Goal: Transaction & Acquisition: Obtain resource

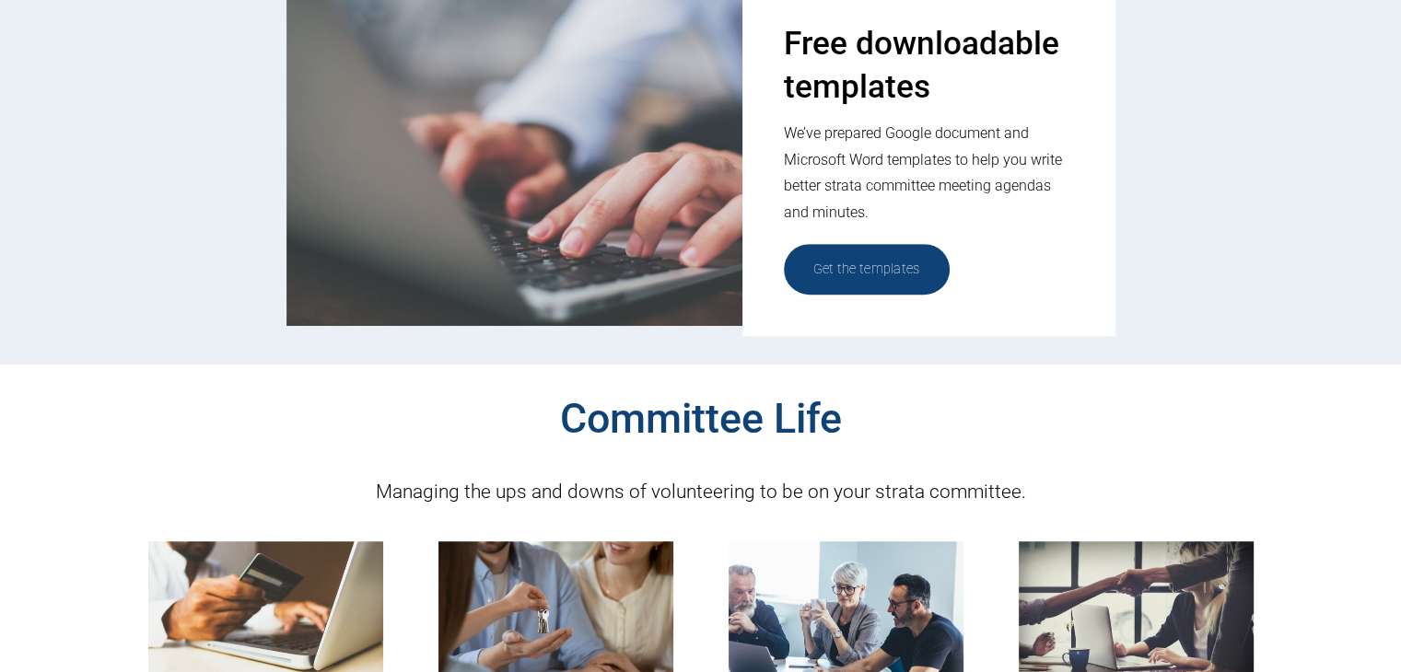
scroll to position [921, 0]
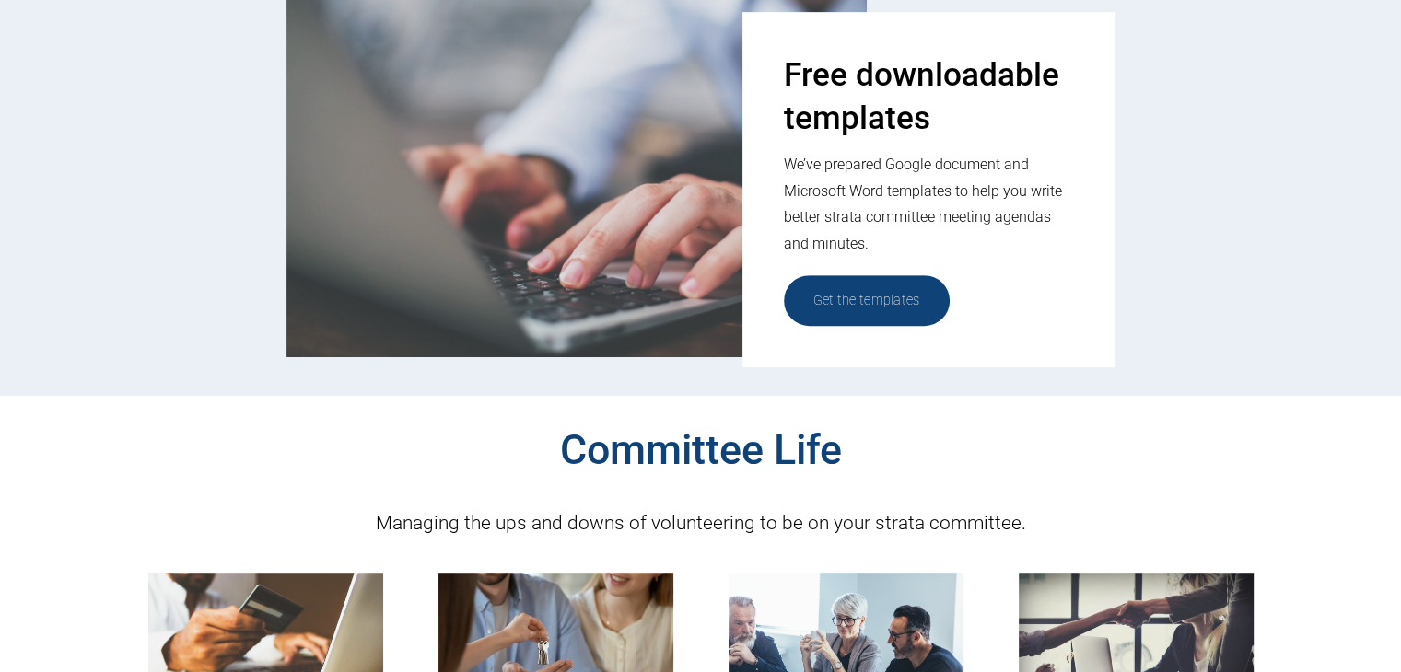
click at [877, 312] on link "Get the templates" at bounding box center [867, 300] width 166 height 51
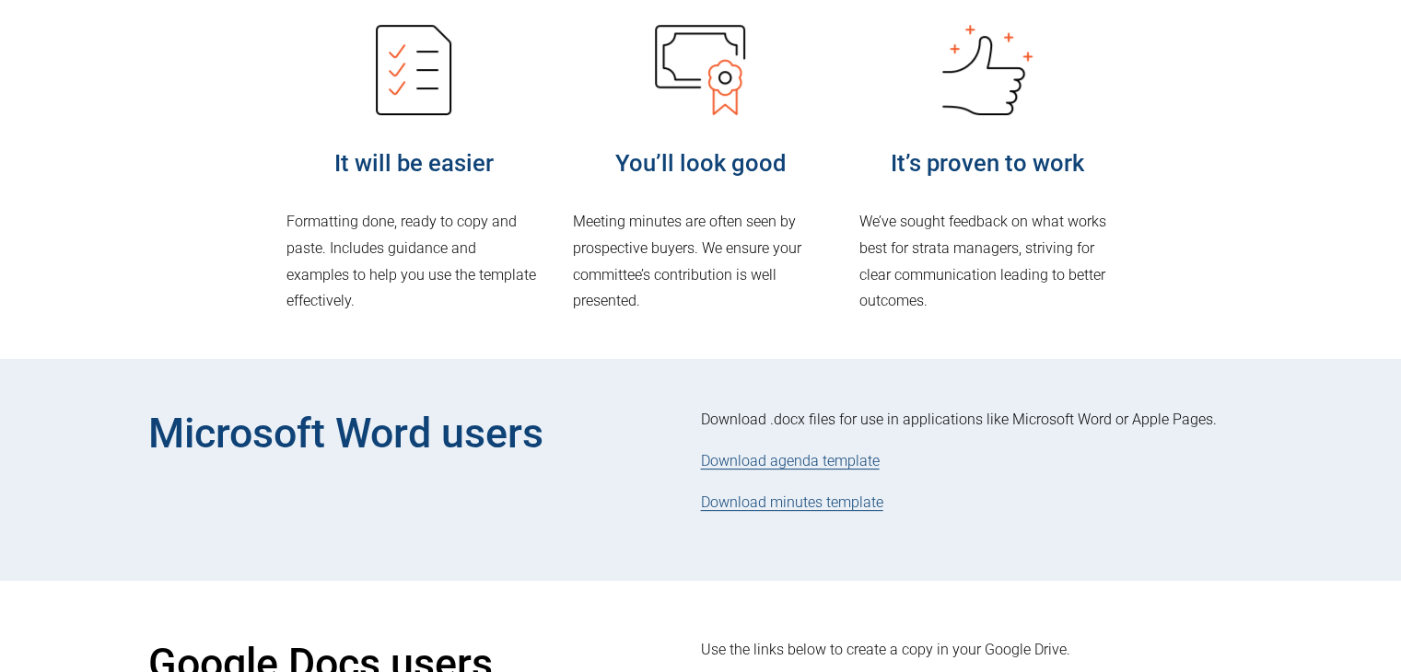
scroll to position [461, 0]
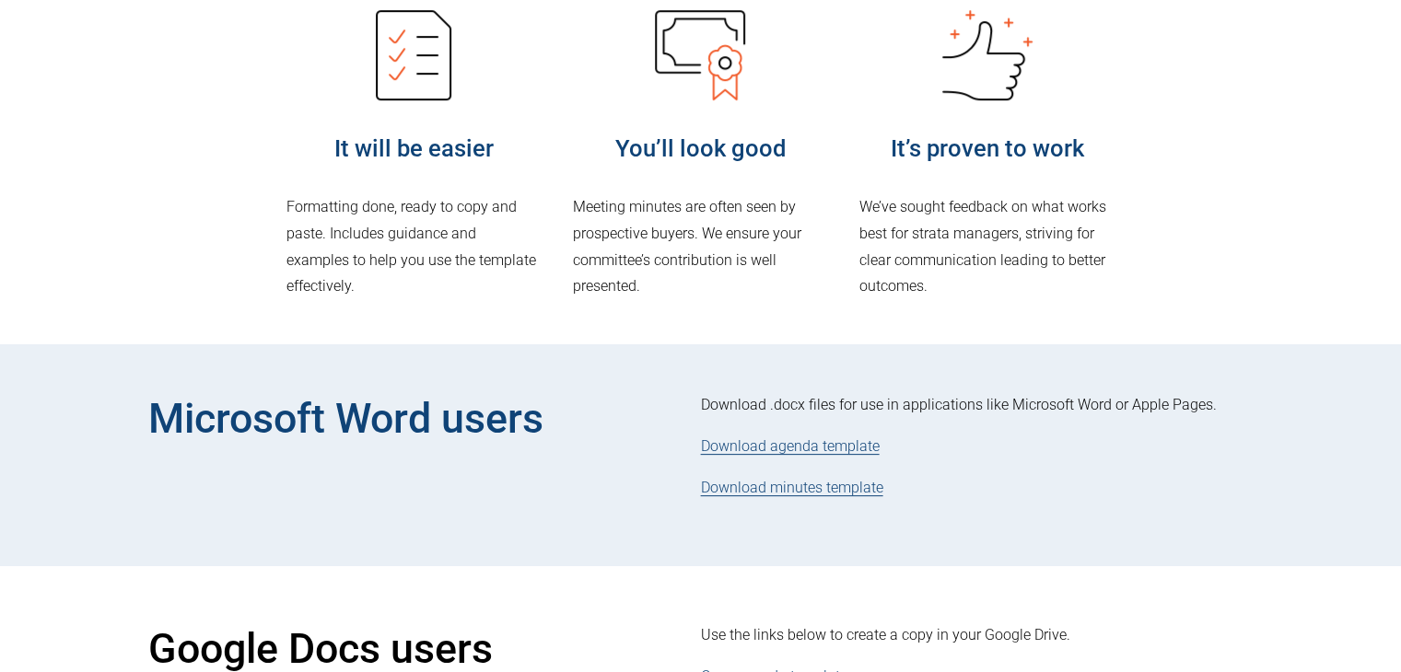
click at [803, 452] on link "Download agenda template" at bounding box center [790, 447] width 179 height 18
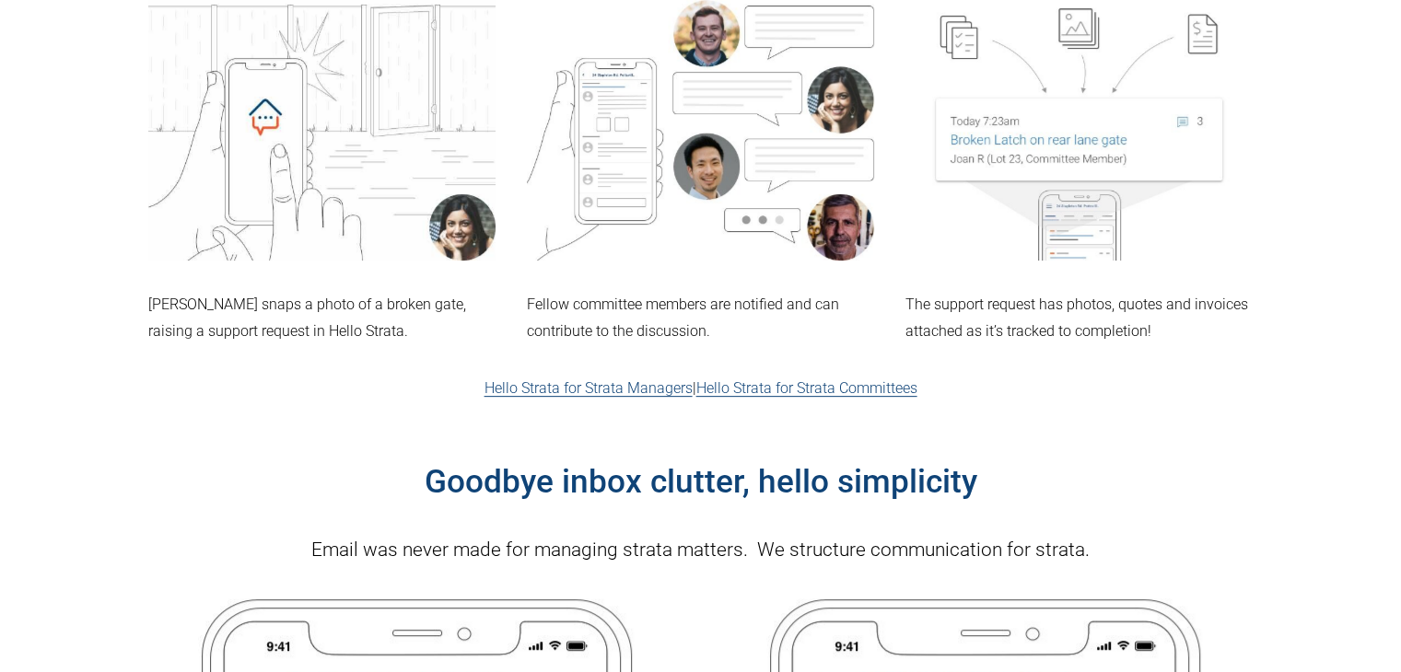
scroll to position [553, 0]
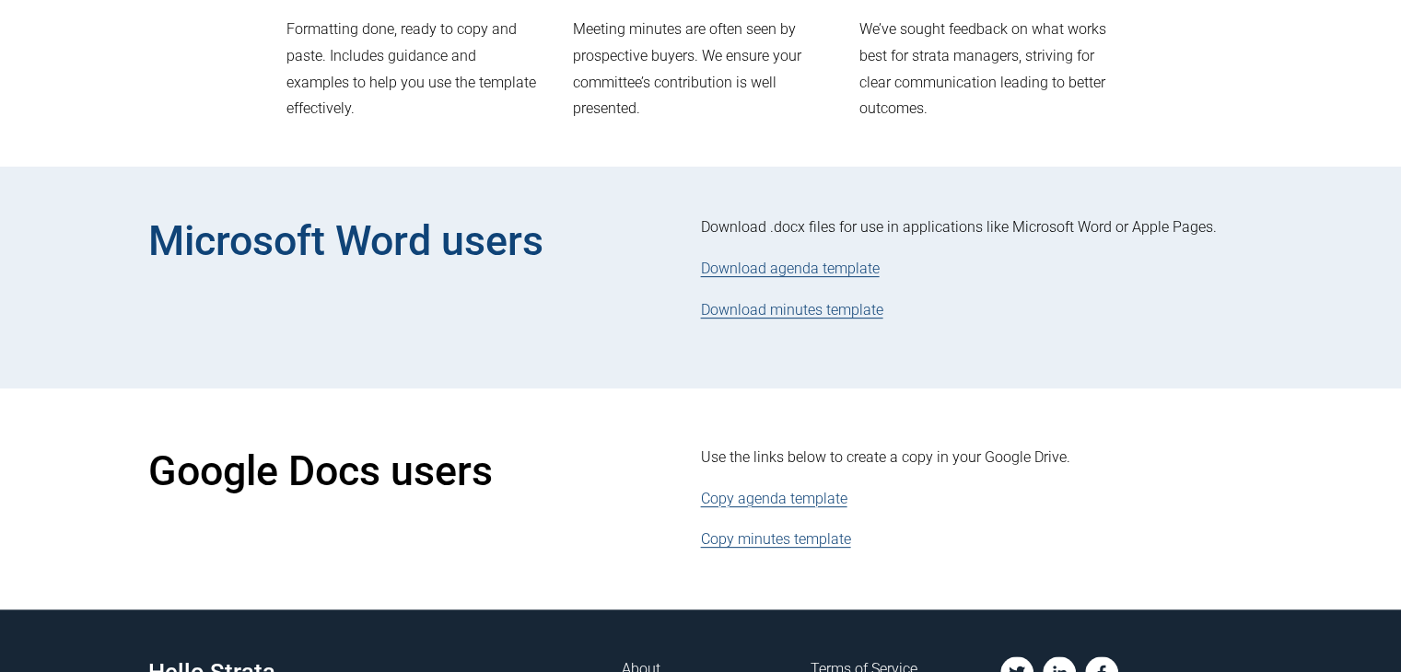
scroll to position [645, 0]
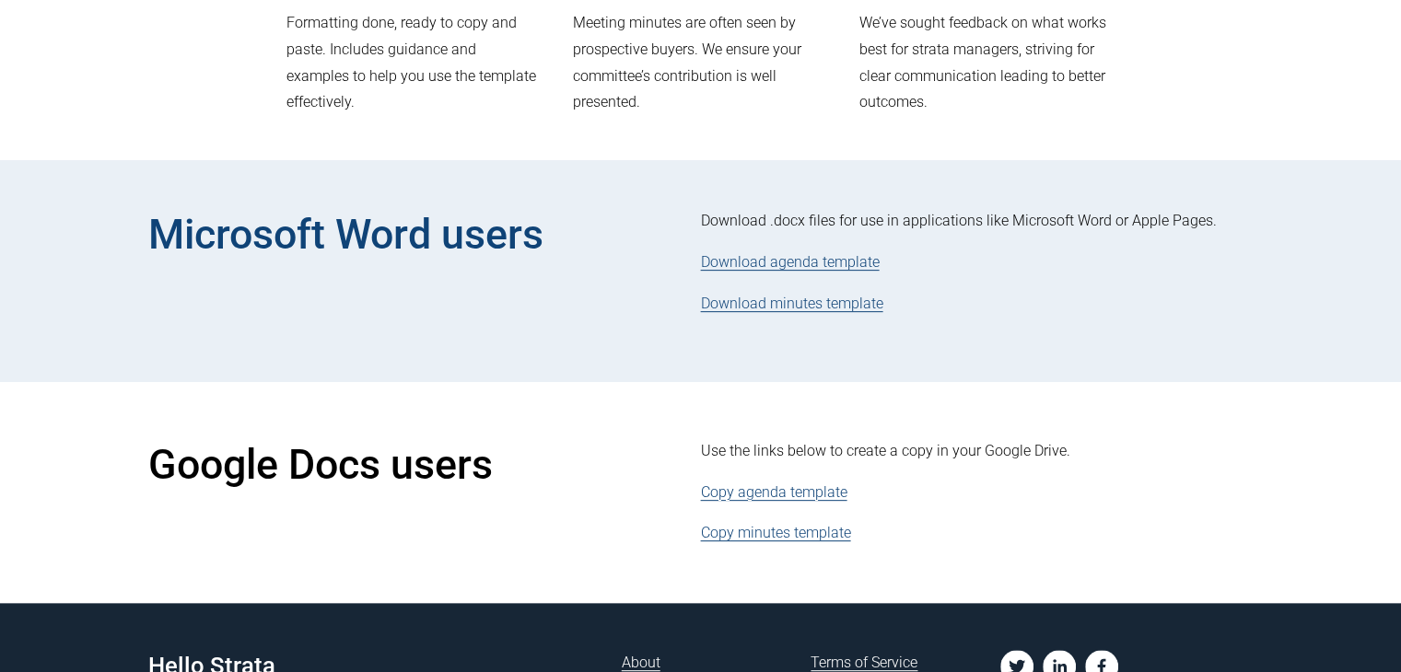
click at [785, 307] on link "Download minutes template" at bounding box center [792, 304] width 182 height 18
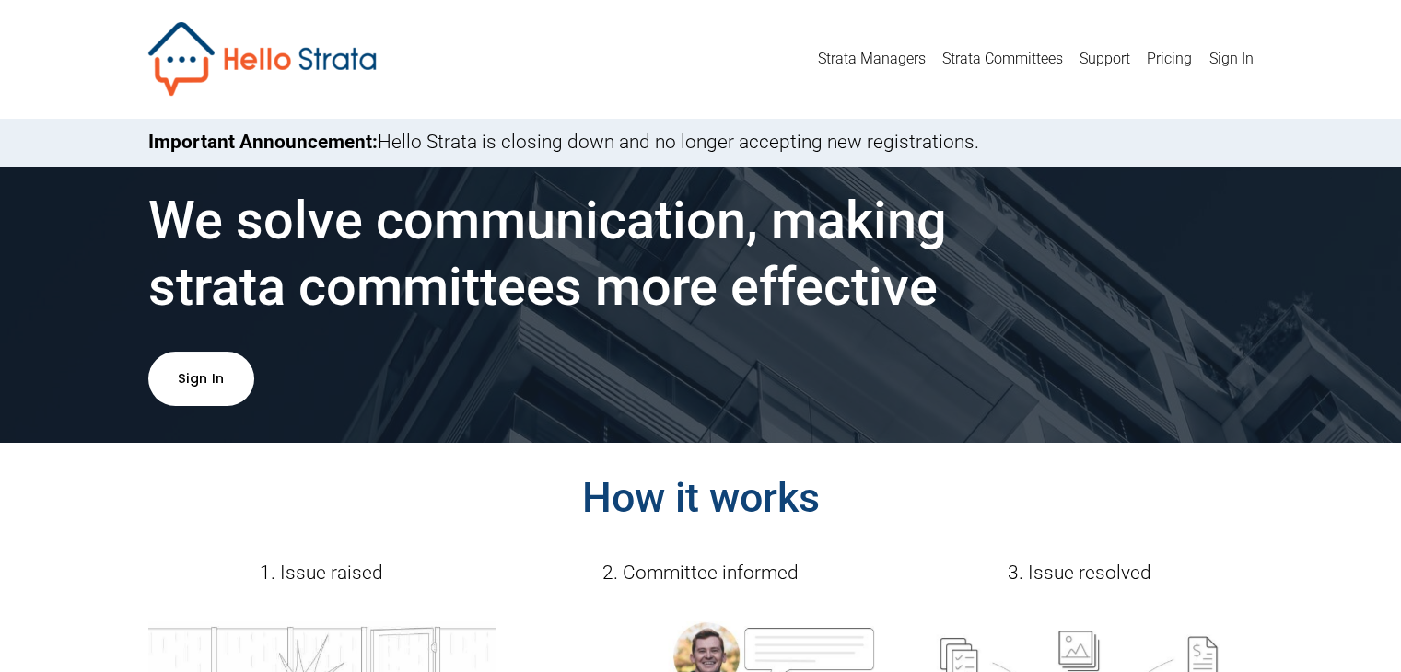
click at [1347, 46] on div "Skip to Content Strata Managers Strata Committees Support Pricing" at bounding box center [700, 59] width 1401 height 119
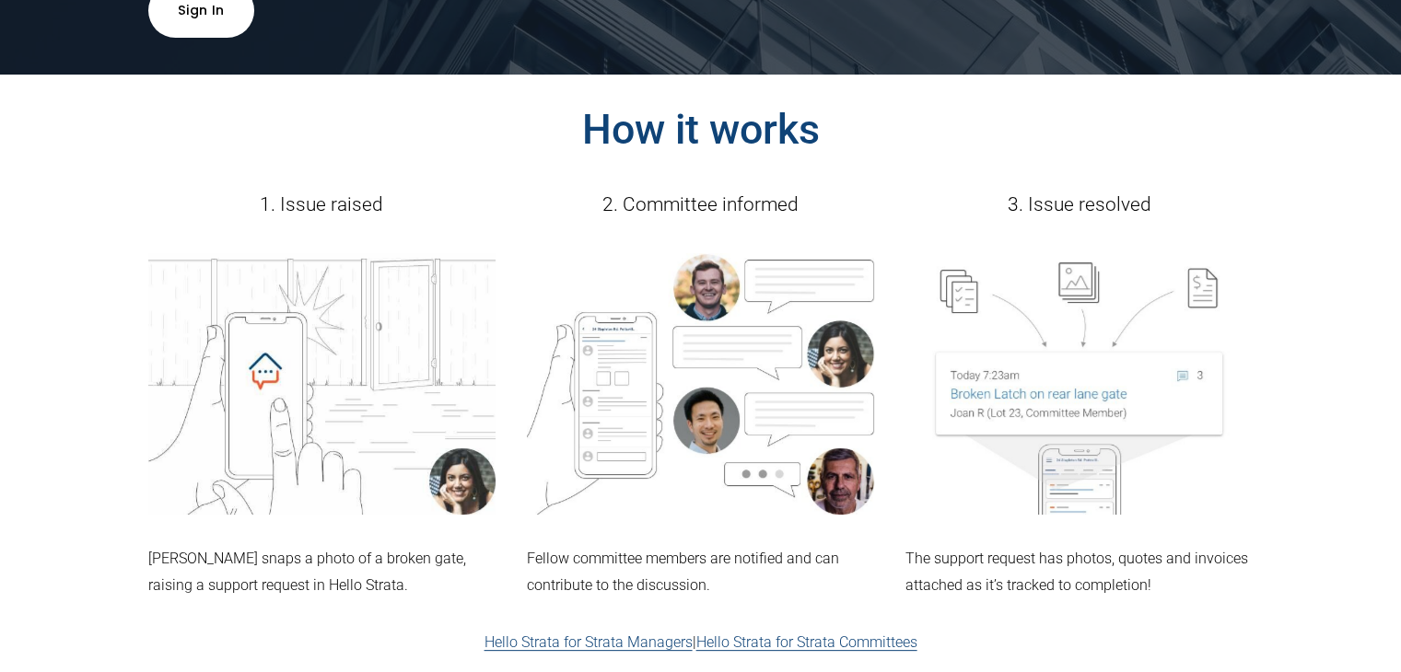
scroll to position [645, 0]
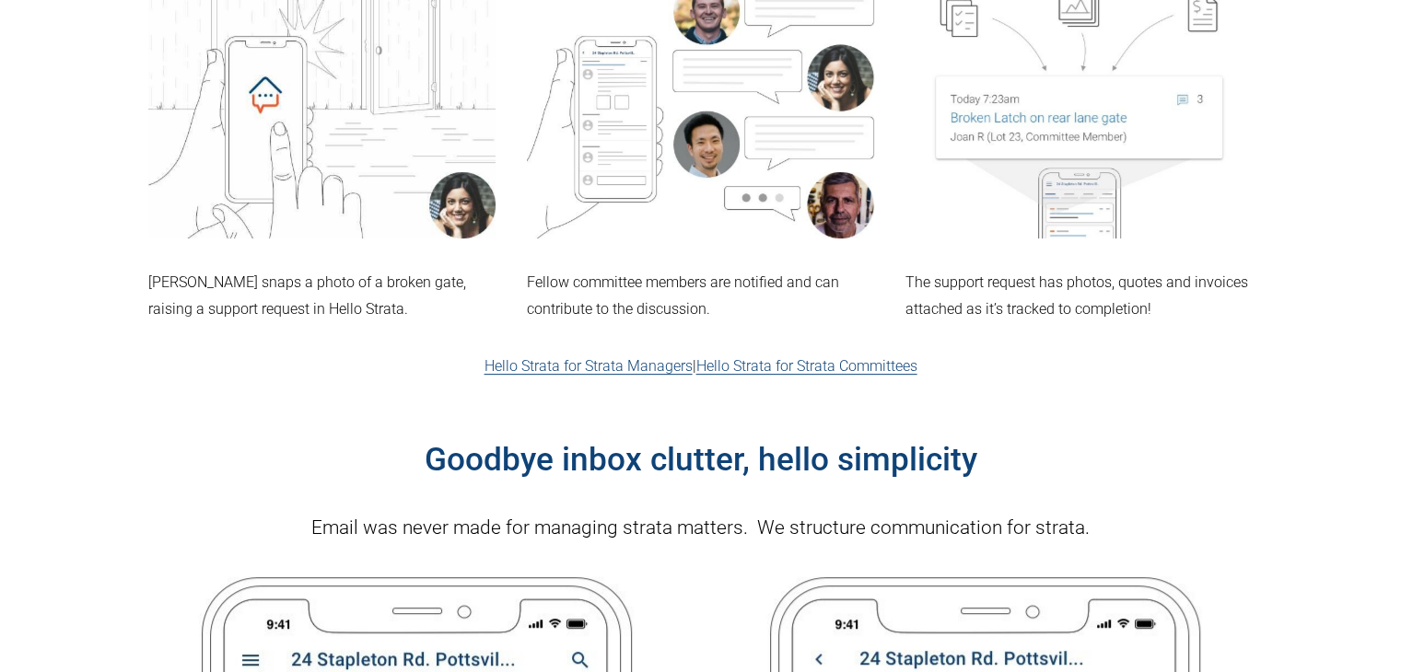
click at [861, 368] on link "Hello Strata for Strata Committees" at bounding box center [806, 366] width 221 height 18
